Goal: Transaction & Acquisition: Book appointment/travel/reservation

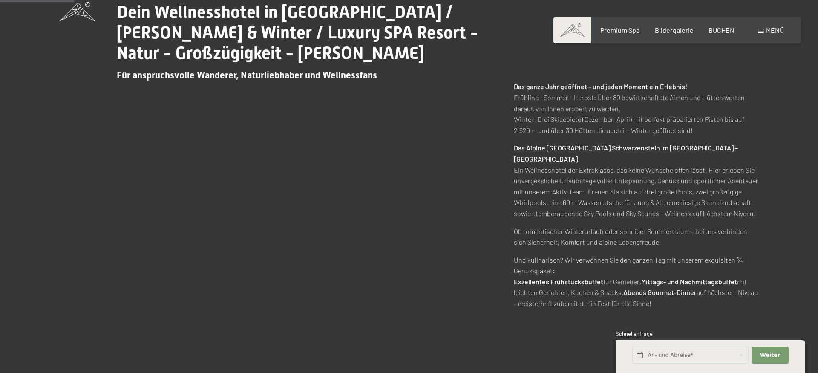
scroll to position [434, 0]
click at [760, 32] on span at bounding box center [761, 31] width 6 height 4
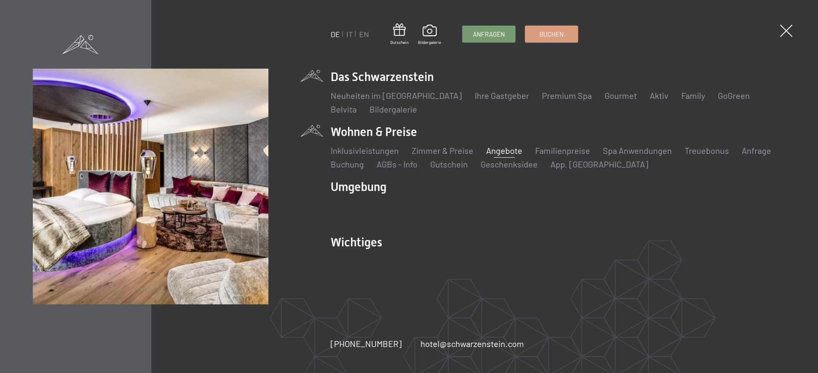
click at [493, 155] on link "Angebote" at bounding box center [504, 150] width 36 height 10
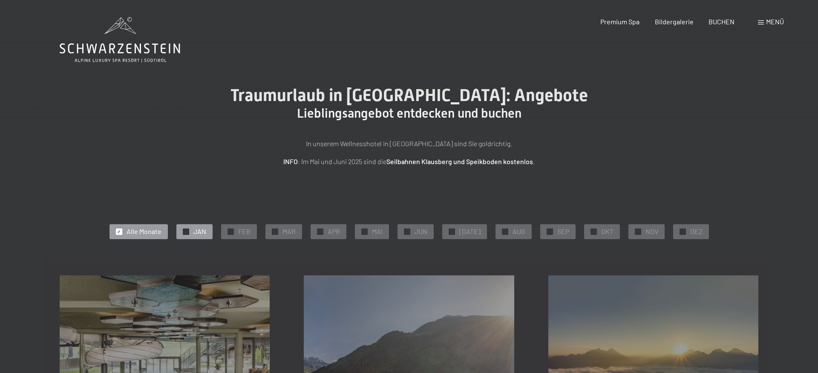
click at [198, 230] on span "JAN" at bounding box center [199, 231] width 13 height 9
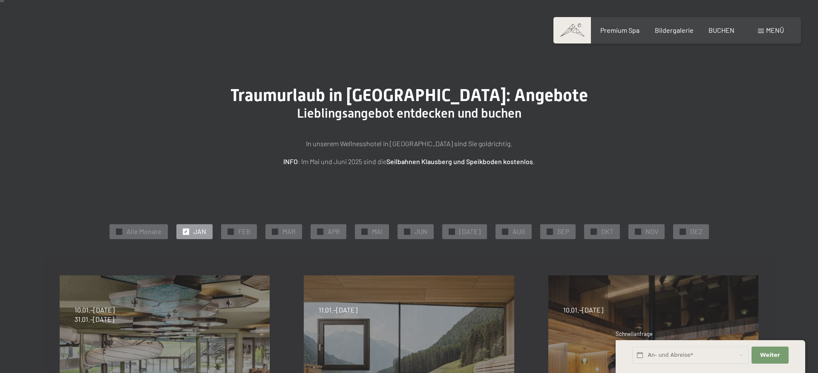
scroll to position [130, 0]
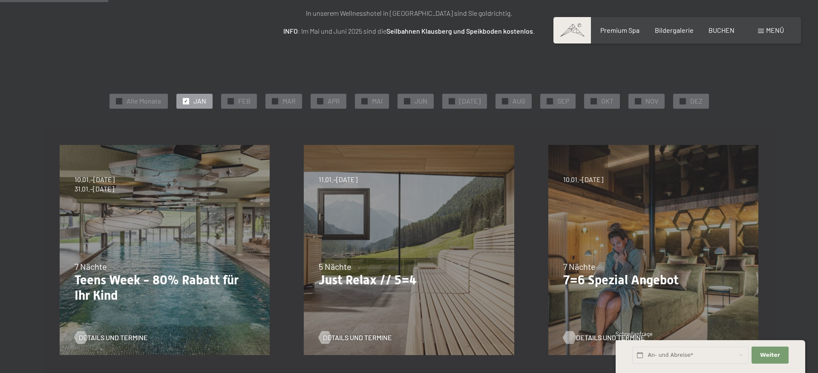
click at [565, 334] on div at bounding box center [568, 336] width 7 height 13
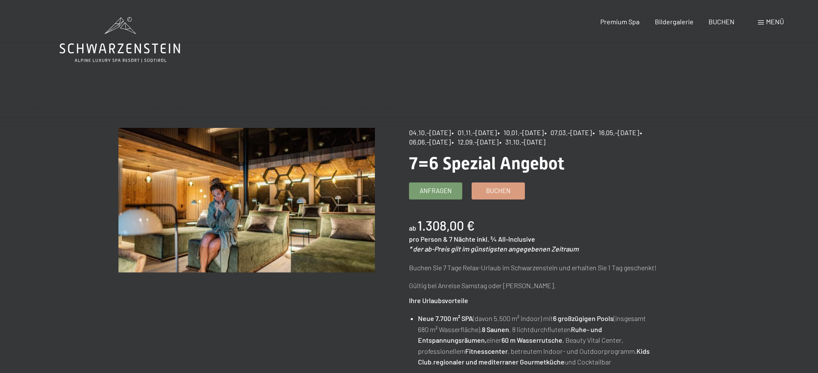
click at [763, 21] on span at bounding box center [761, 22] width 6 height 4
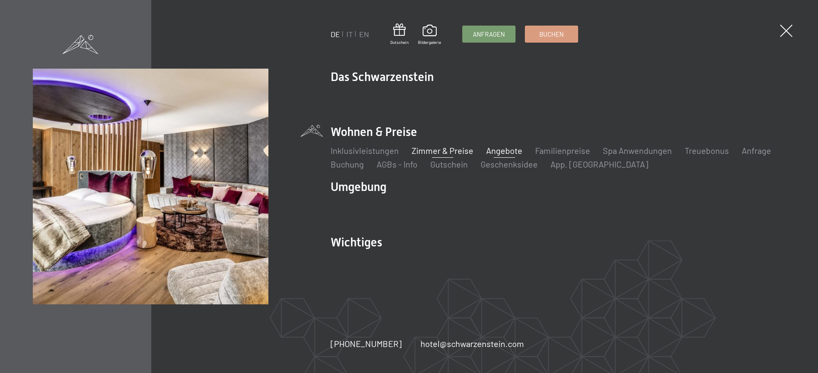
click at [434, 152] on link "Zimmer & Preise" at bounding box center [442, 150] width 62 height 10
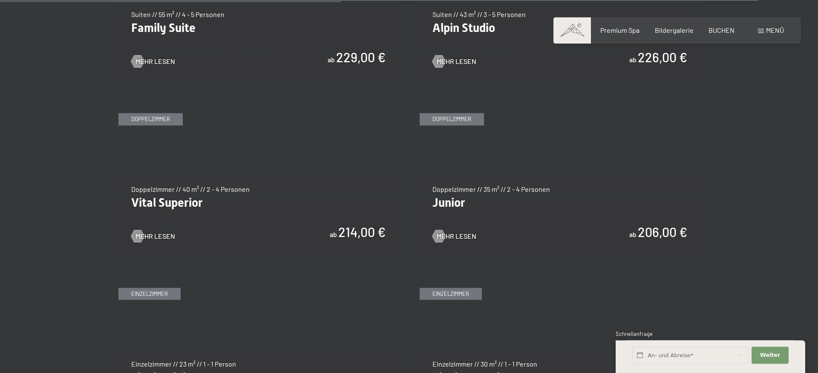
scroll to position [1173, 0]
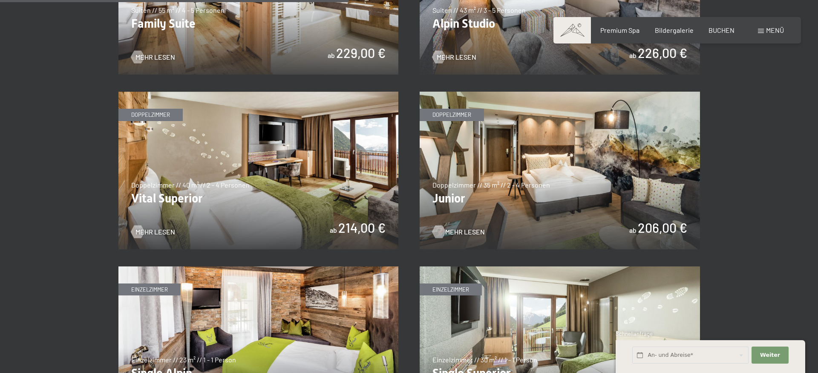
click at [439, 230] on div at bounding box center [438, 231] width 7 height 13
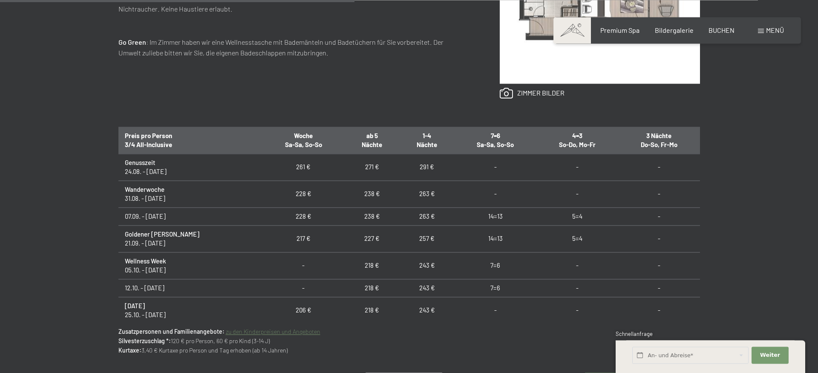
scroll to position [478, 0]
